Goal: Entertainment & Leisure: Consume media (video, audio)

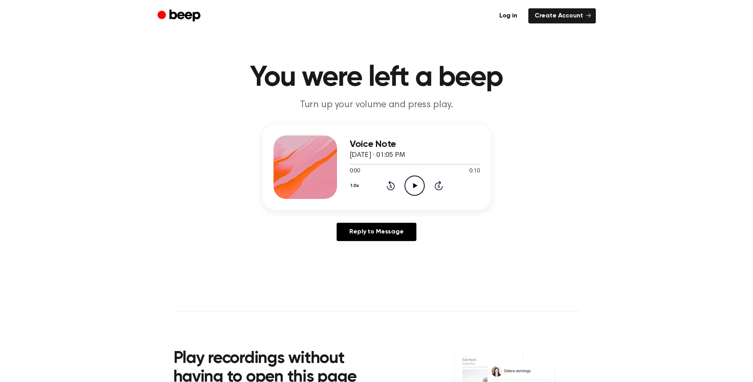
click at [414, 185] on icon at bounding box center [415, 185] width 4 height 5
click at [410, 179] on icon "Play Audio" at bounding box center [415, 186] width 20 height 20
click at [419, 183] on icon "Play Audio" at bounding box center [415, 186] width 20 height 20
click at [411, 183] on icon "Play Audio" at bounding box center [415, 186] width 20 height 20
click at [419, 188] on icon "Pause Audio" at bounding box center [415, 186] width 20 height 20
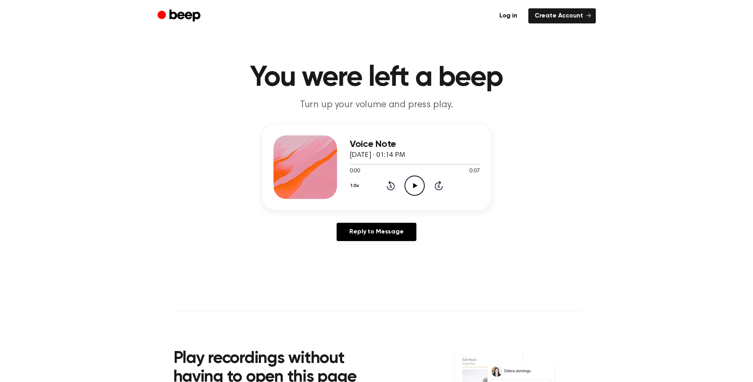
click at [408, 179] on icon "Play Audio" at bounding box center [415, 186] width 20 height 20
click at [413, 183] on icon "Play Audio" at bounding box center [415, 186] width 20 height 20
click at [418, 179] on icon "Play Audio" at bounding box center [415, 186] width 20 height 20
click at [411, 178] on icon "Play Audio" at bounding box center [415, 186] width 20 height 20
click at [418, 182] on icon "Play Audio" at bounding box center [415, 186] width 20 height 20
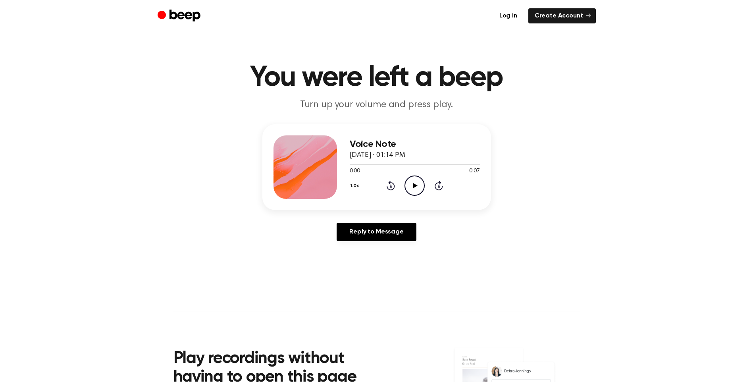
click at [409, 181] on icon "Play Audio" at bounding box center [415, 186] width 20 height 20
click at [419, 185] on icon "Play Audio" at bounding box center [415, 186] width 20 height 20
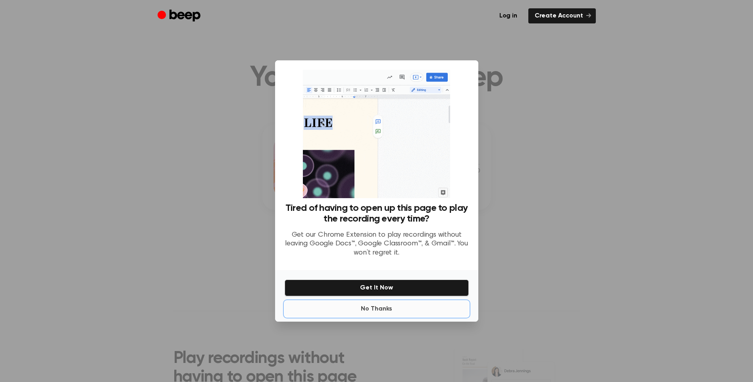
click at [382, 311] on button "No Thanks" at bounding box center [377, 309] width 184 height 16
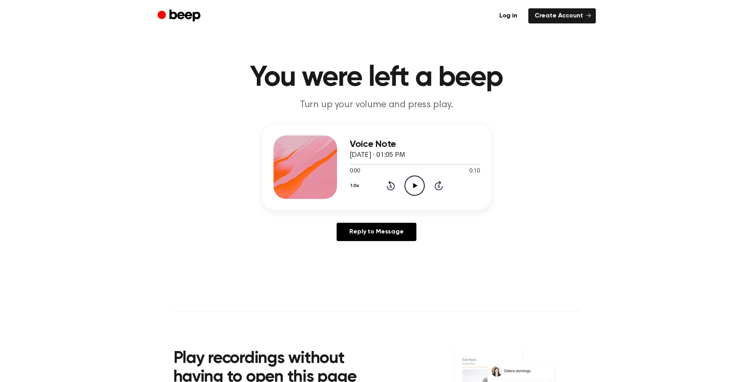
click at [415, 181] on icon "Play Audio" at bounding box center [415, 186] width 20 height 20
